Goal: Task Accomplishment & Management: Manage account settings

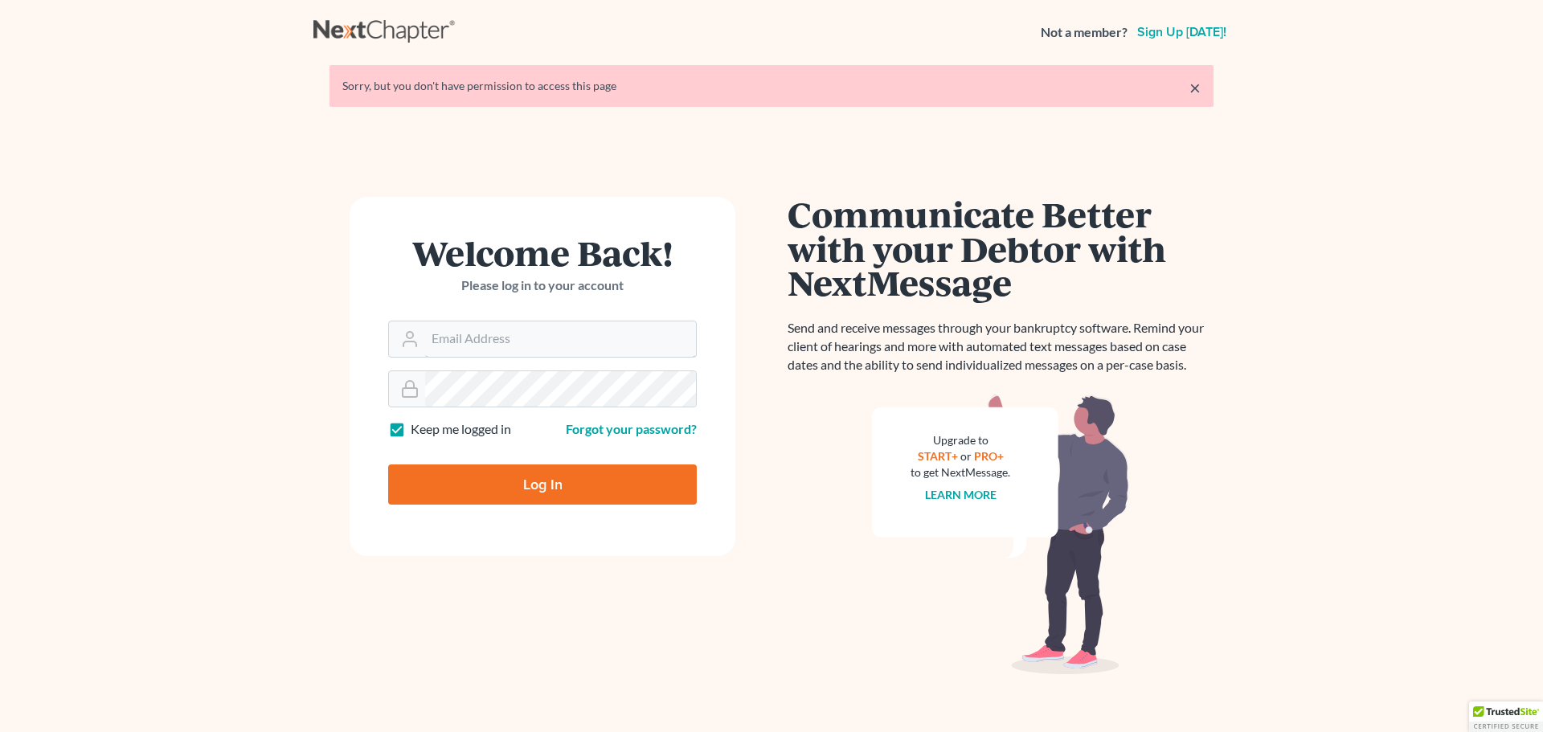
type input "steven@hollandlaw970.com"
click at [580, 481] on input "Log In" at bounding box center [542, 484] width 309 height 40
type input "Thinking..."
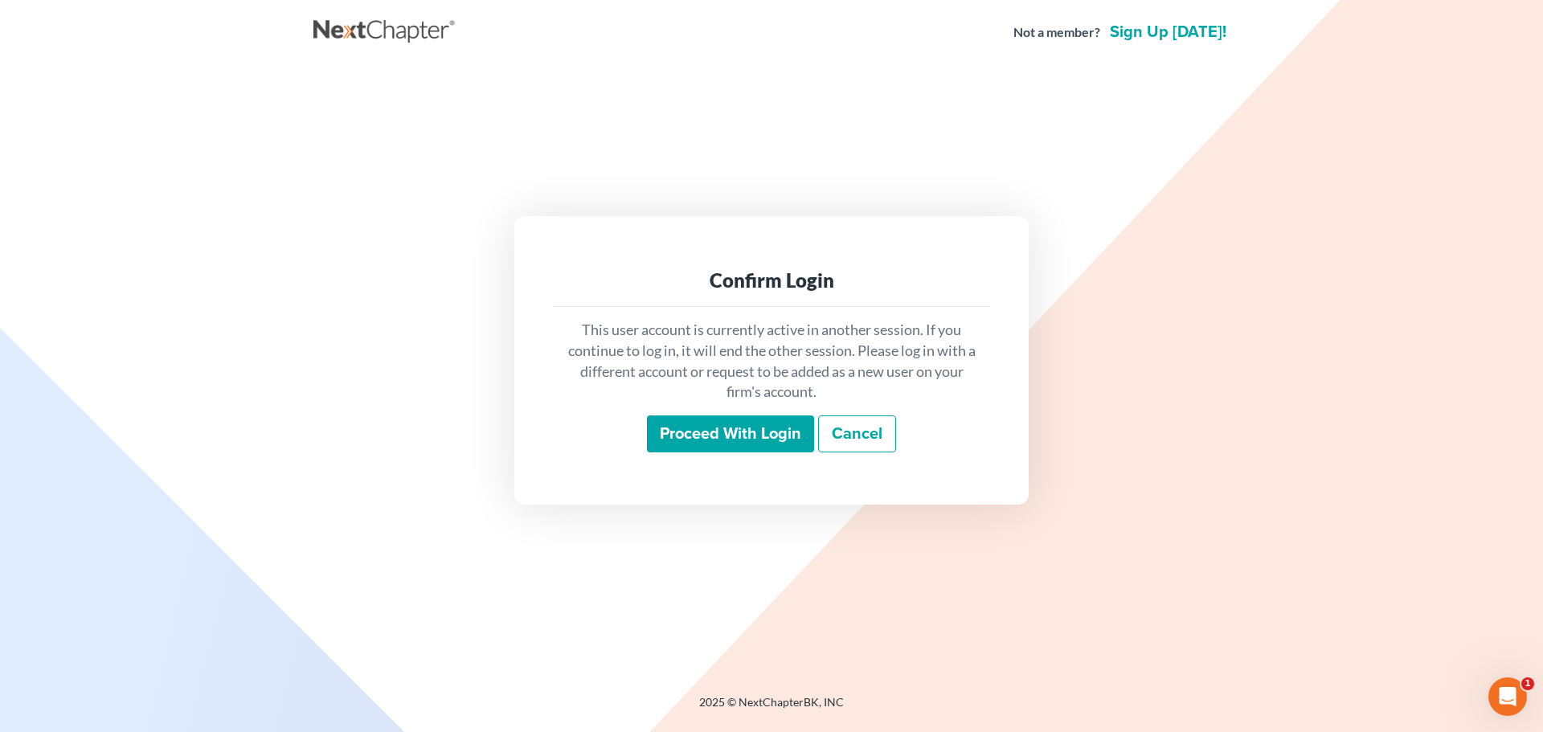
click at [677, 452] on div "Proceed with login Cancel" at bounding box center [771, 434] width 411 height 38
click at [677, 427] on input "Proceed with login" at bounding box center [730, 433] width 167 height 37
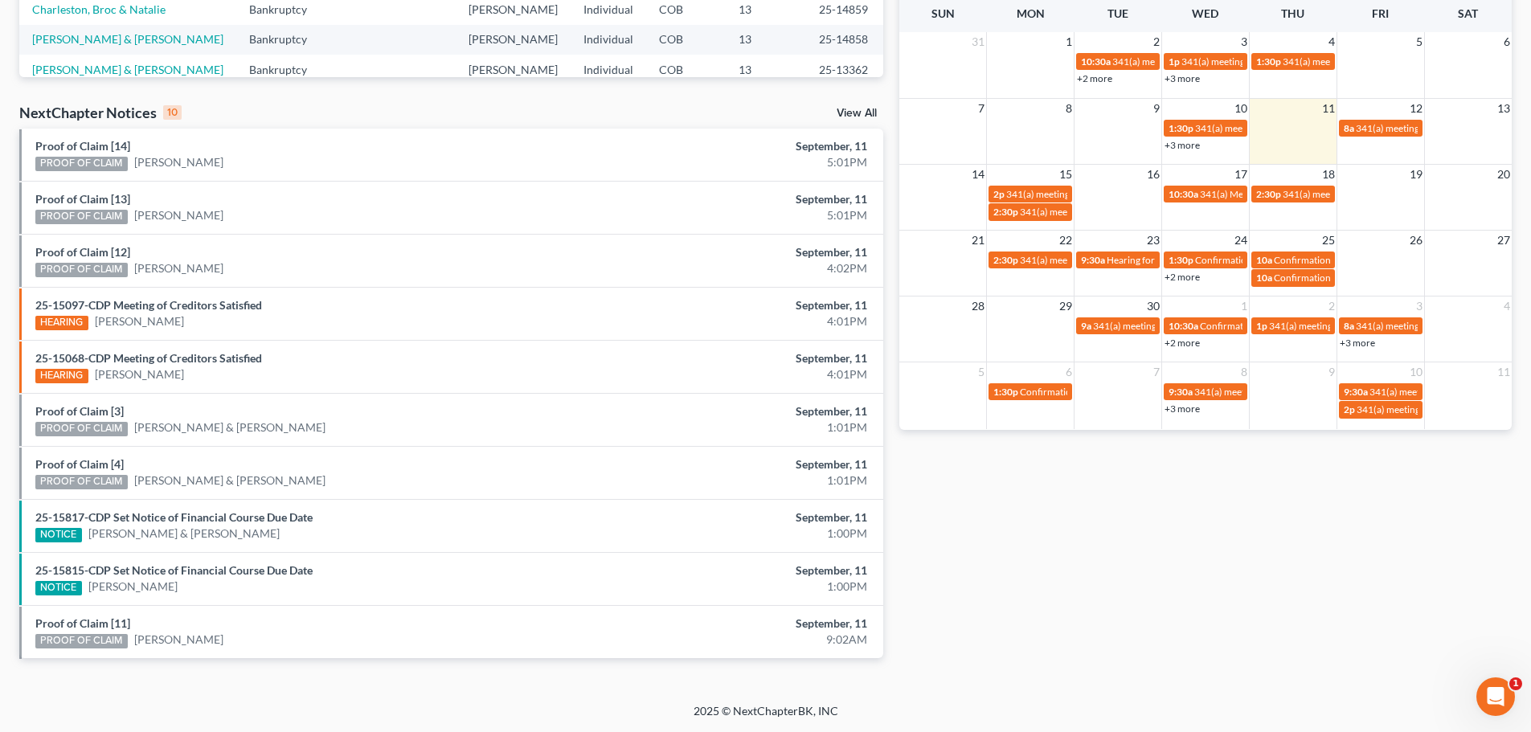
scroll to position [344, 0]
